Goal: Task Accomplishment & Management: Complete application form

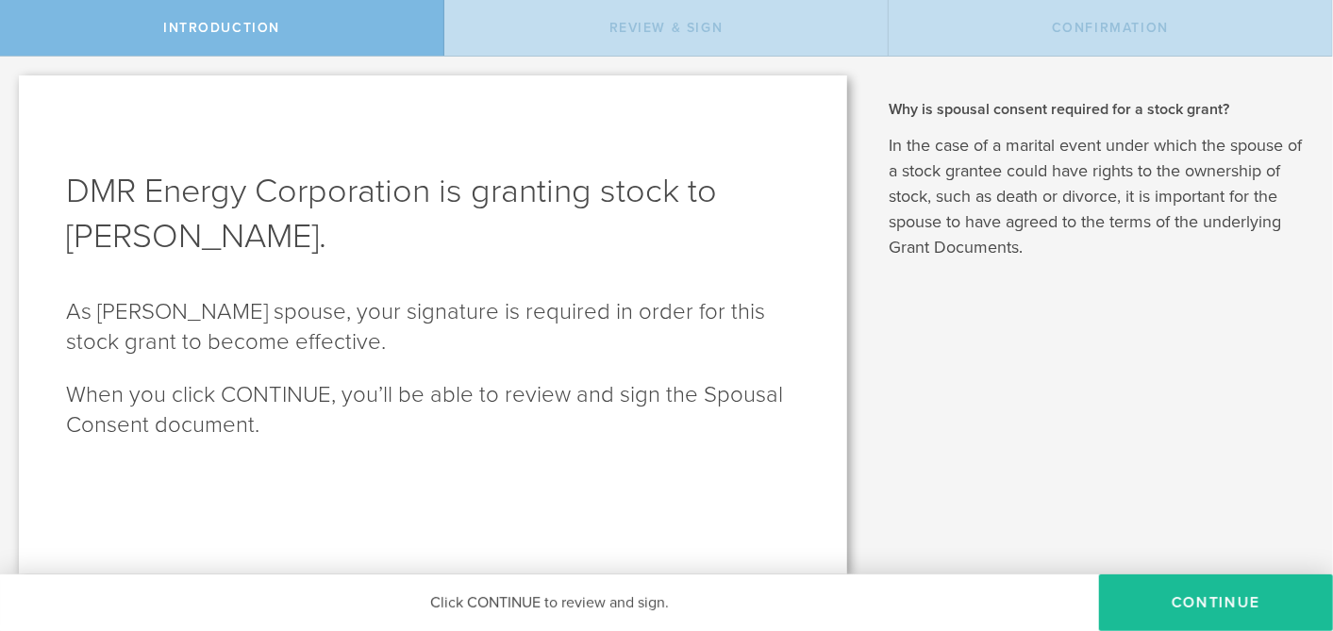
drag, startPoint x: 582, startPoint y: 0, endPoint x: 711, endPoint y: 237, distance: 269.8
click at [592, 237] on h1 "DMR Energy Corporation is granting stock to [PERSON_NAME]." at bounding box center [433, 214] width 734 height 91
click at [592, 283] on button "CONTINUE" at bounding box center [1216, 603] width 234 height 57
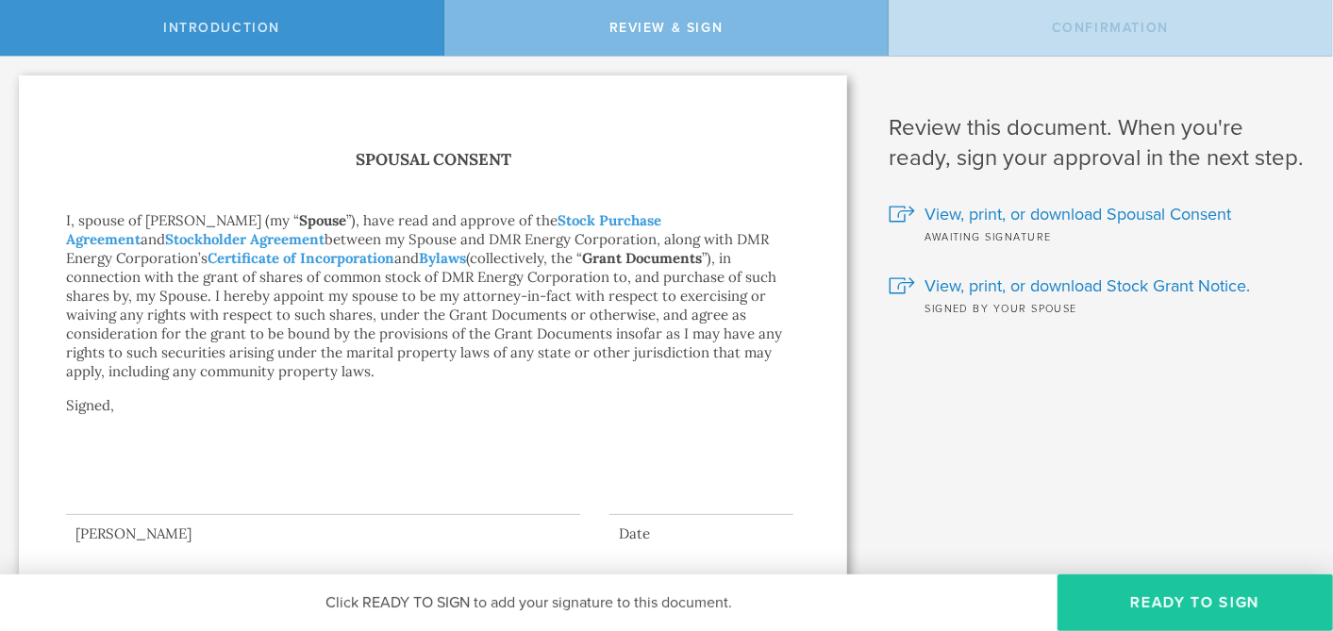
click at [592, 283] on button "Ready to Sign" at bounding box center [1196, 603] width 276 height 57
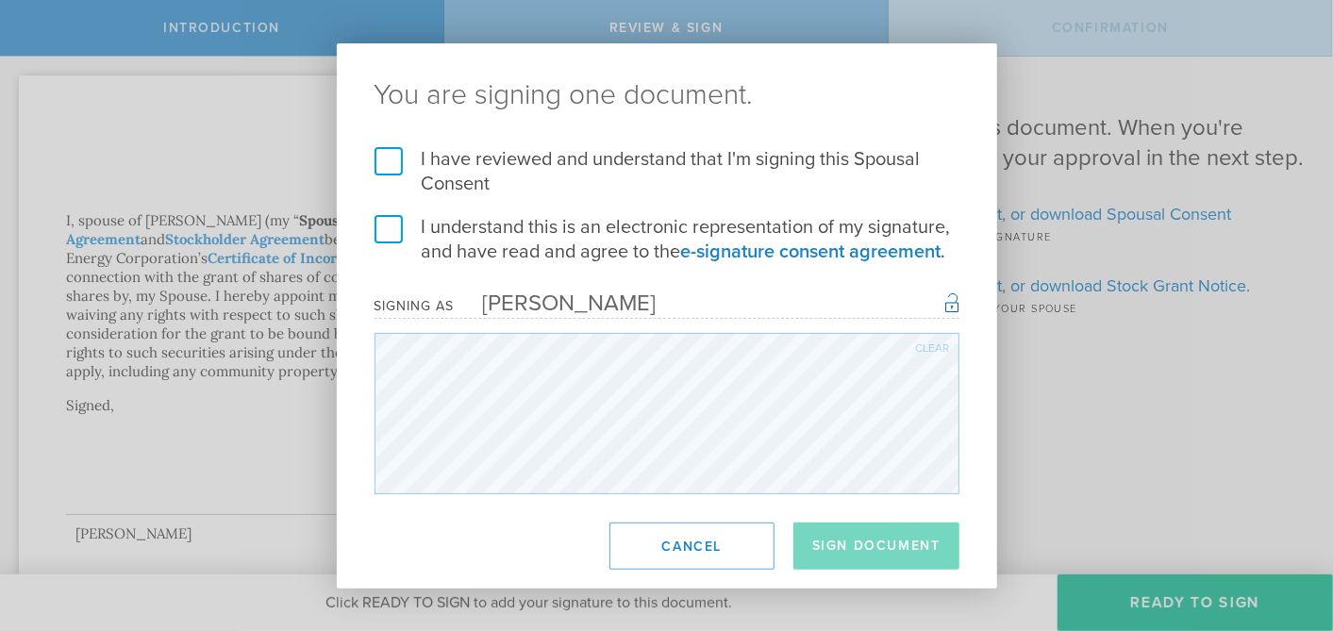
click at [390, 163] on label "I have reviewed and understand that I'm signing this Spousal Consent" at bounding box center [667, 171] width 585 height 49
click at [0, 0] on input "I have reviewed and understand that I'm signing this Spousal Consent" at bounding box center [0, 0] width 0 height 0
click at [385, 229] on label "I understand this is an electronic representation of my signature, and have rea…" at bounding box center [667, 239] width 585 height 49
click at [0, 0] on input "I understand this is an electronic representation of my signature, and have rea…" at bounding box center [0, 0] width 0 height 0
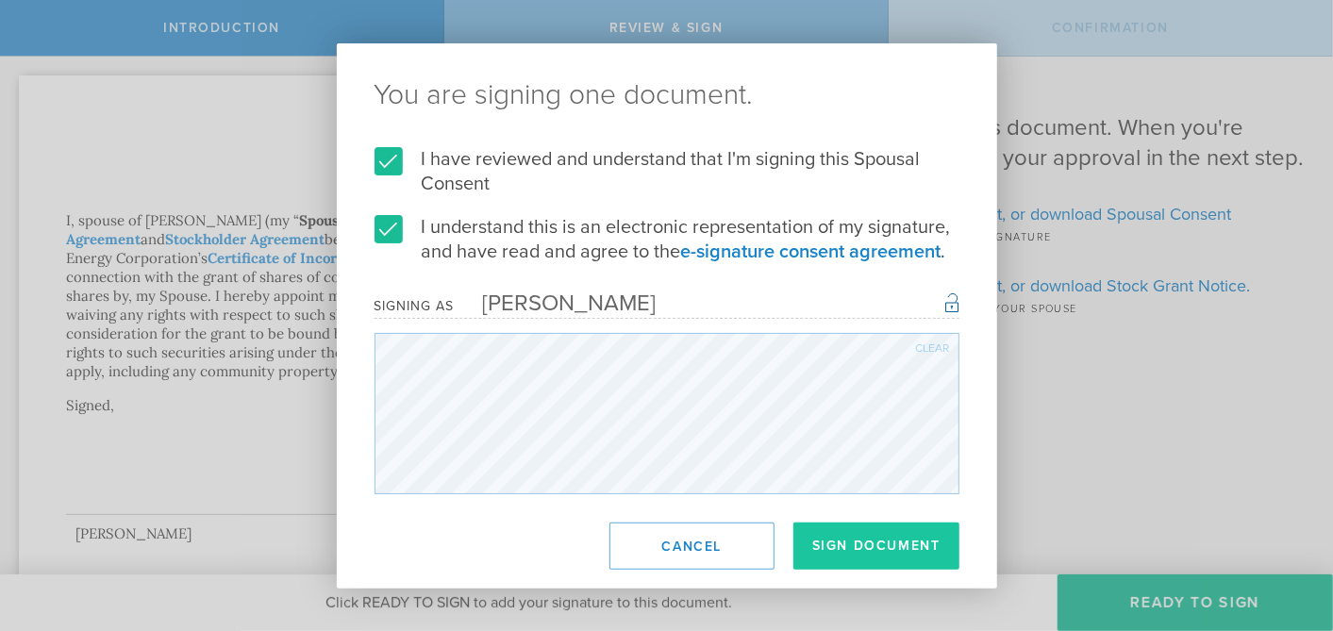
click at [592, 283] on button "Sign Document" at bounding box center [877, 546] width 166 height 47
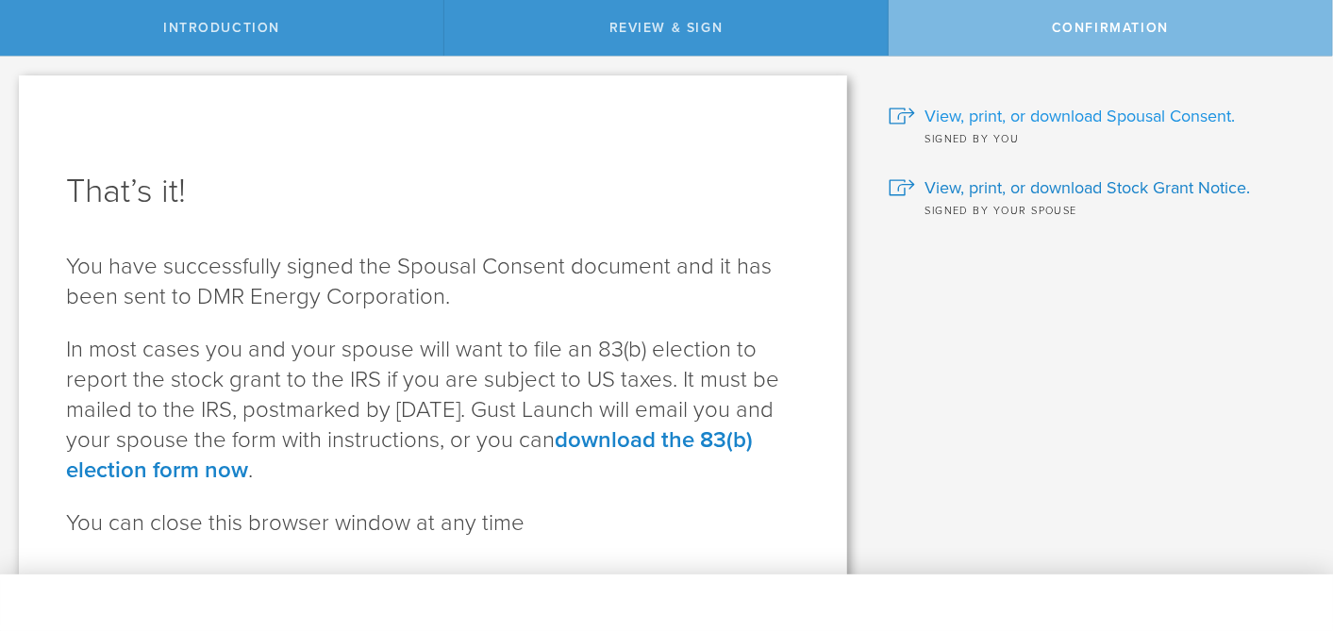
click at [592, 102] on div "View, print, or download Spousal Consent. Signed by you" at bounding box center [1097, 111] width 416 height 72
click at [592, 111] on span "View, print, or download Spousal Consent." at bounding box center [1080, 116] width 310 height 25
